Goal: Navigation & Orientation: Find specific page/section

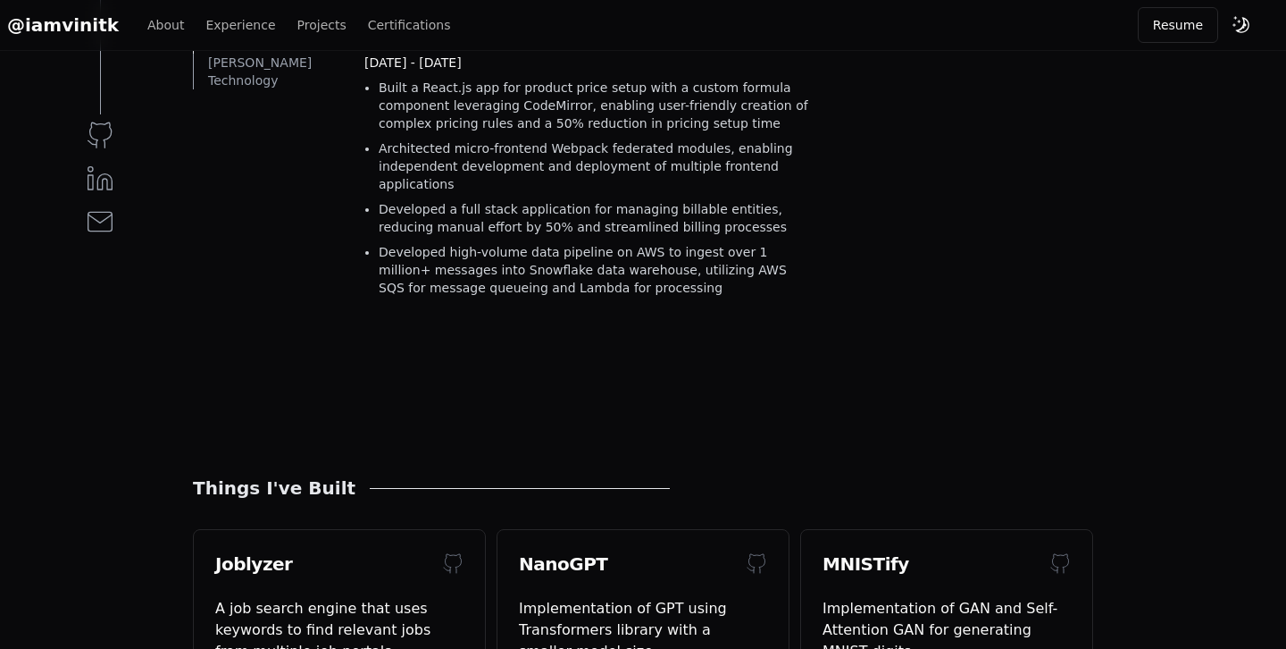
scroll to position [1392, 0]
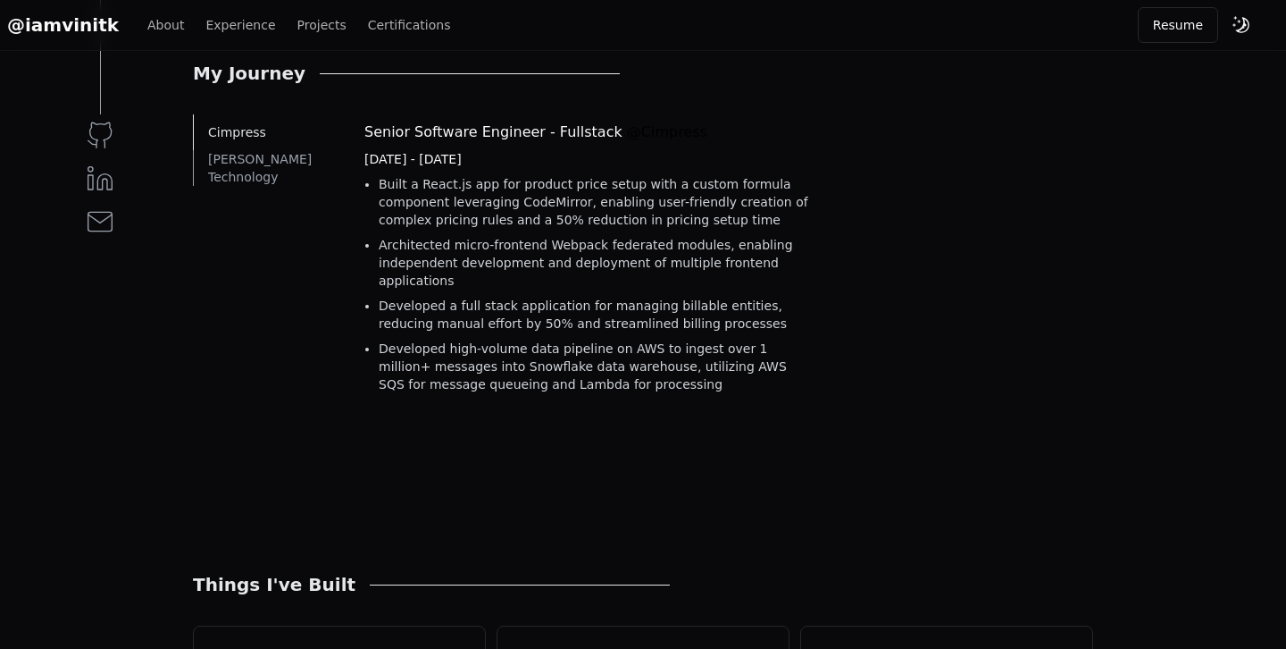
click at [227, 34] on div "@iamvinitk About Experience Projects Certifications" at bounding box center [310, 25] width 621 height 25
click at [211, 19] on link "Experience" at bounding box center [240, 25] width 70 height 18
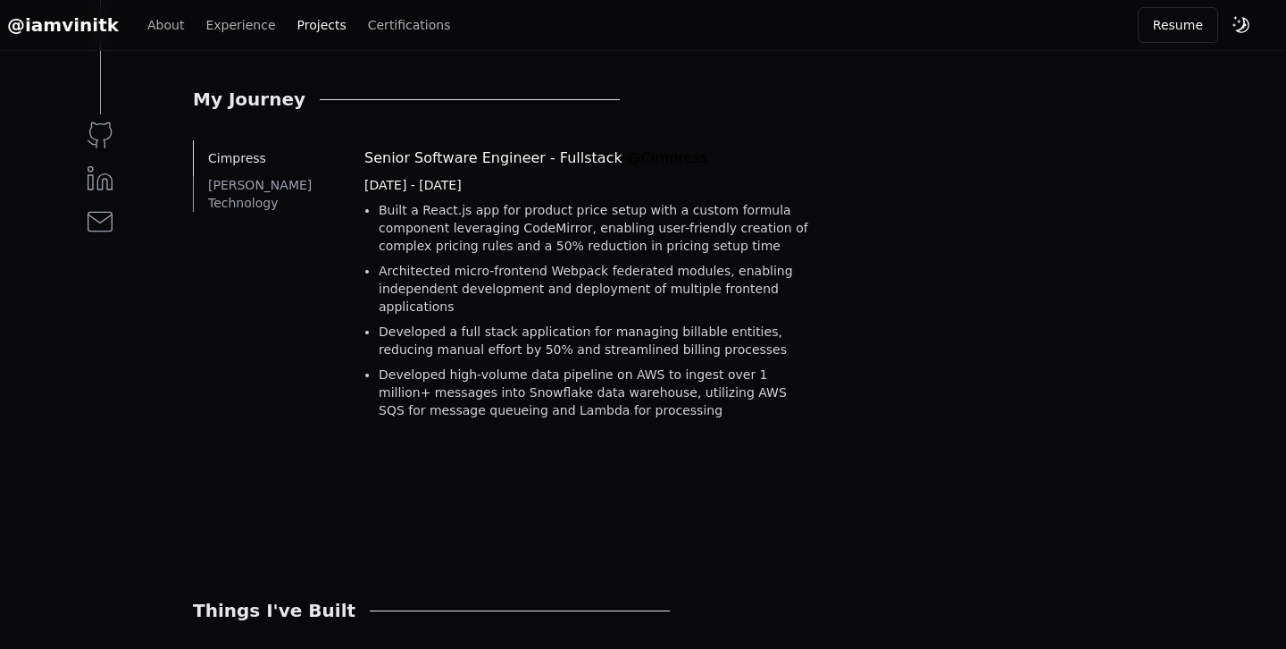
click at [297, 18] on link "Projects" at bounding box center [321, 25] width 49 height 18
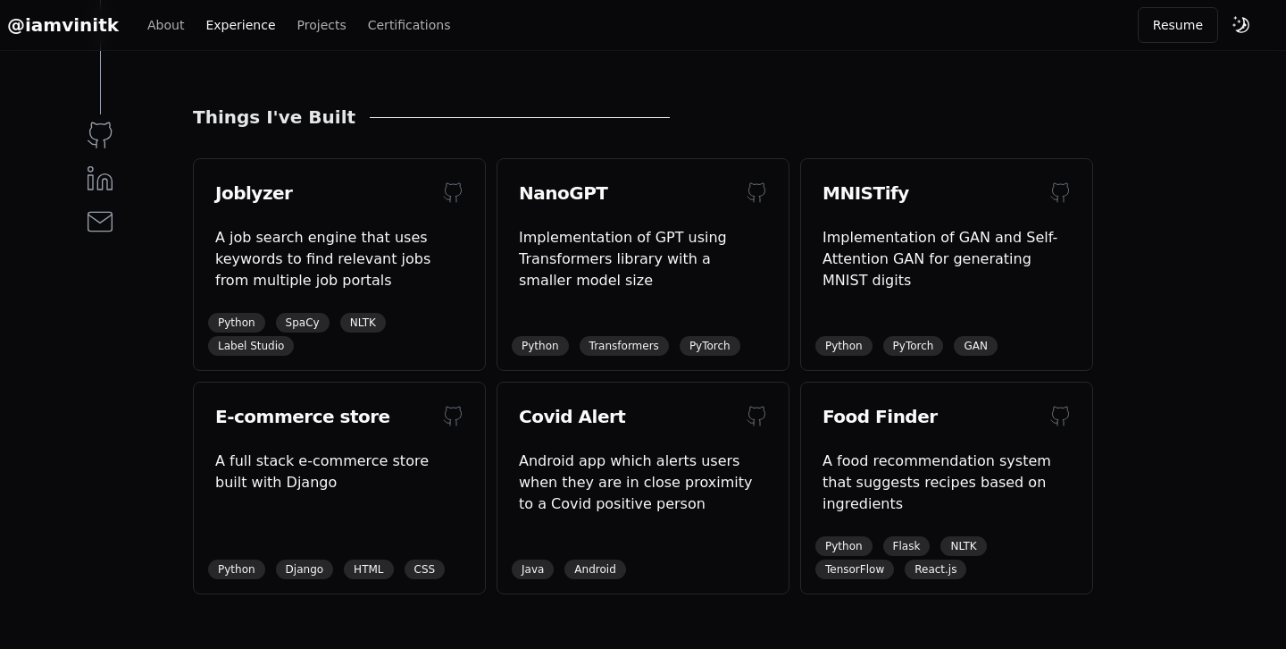
click at [228, 28] on link "Experience" at bounding box center [240, 25] width 70 height 18
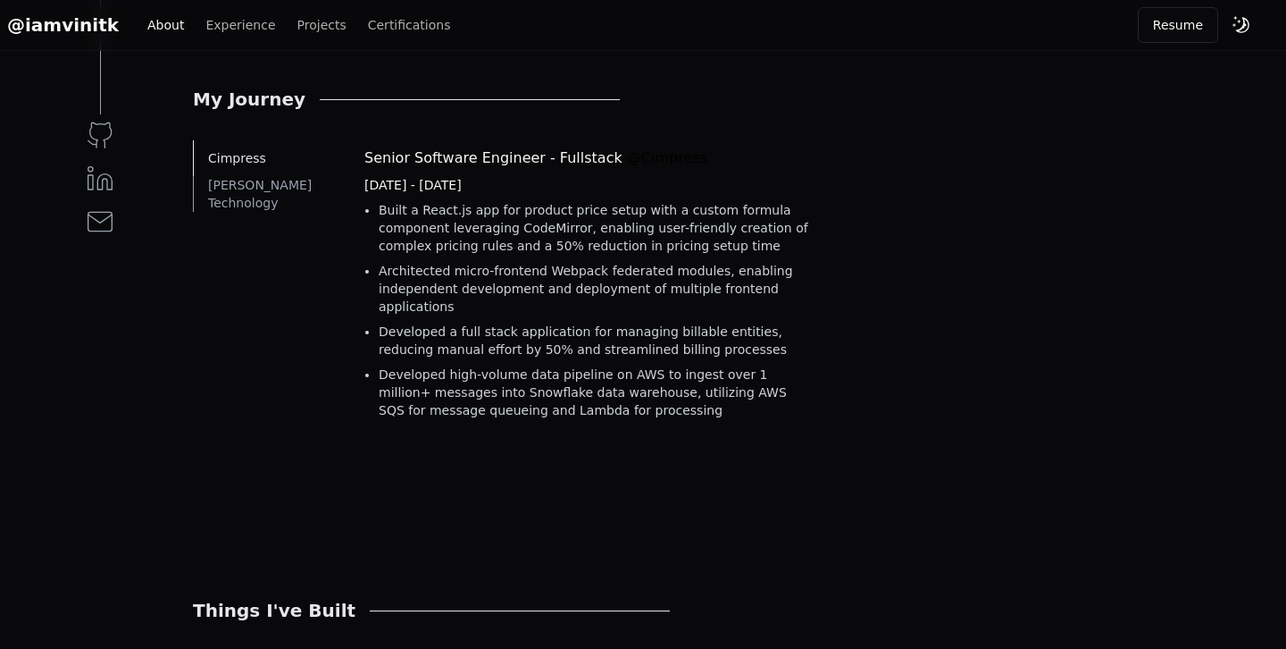
click at [147, 29] on link "About" at bounding box center [165, 25] width 37 height 18
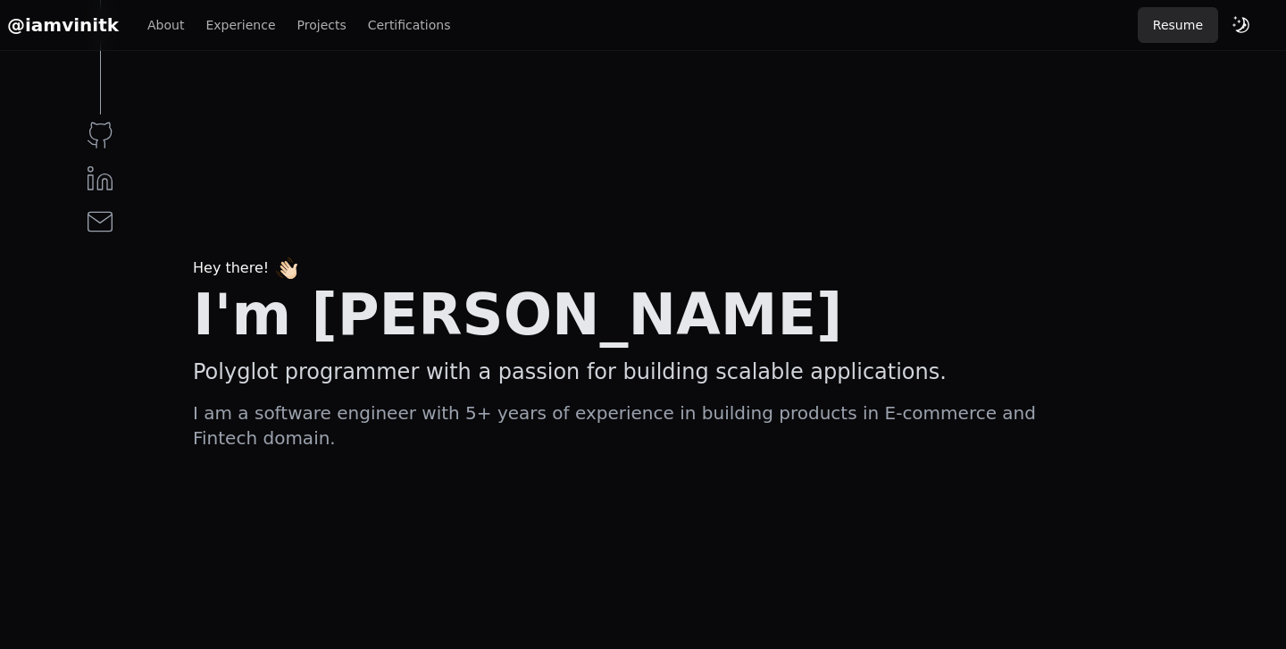
click at [1162, 38] on button "Resume" at bounding box center [1178, 25] width 80 height 36
